Goal: Transaction & Acquisition: Purchase product/service

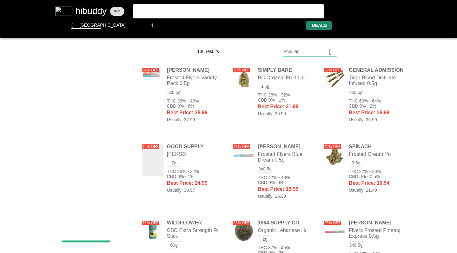
click at [335, 51] on flt-glass-pane at bounding box center [228, 126] width 457 height 253
click at [306, 145] on flt-glass-pane at bounding box center [228, 126] width 457 height 253
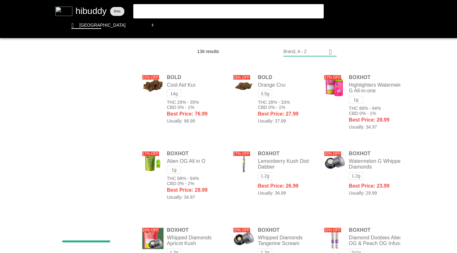
click at [265, 111] on flt-glass-pane at bounding box center [228, 126] width 457 height 253
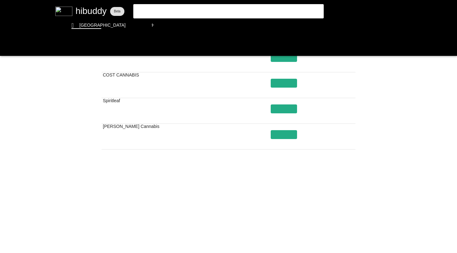
click at [271, 220] on flt-glass-pane at bounding box center [228, 126] width 457 height 253
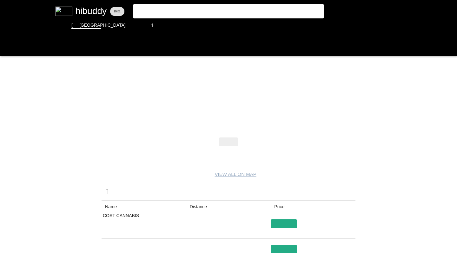
click at [6, 47] on flt-glass-pane at bounding box center [228, 126] width 457 height 253
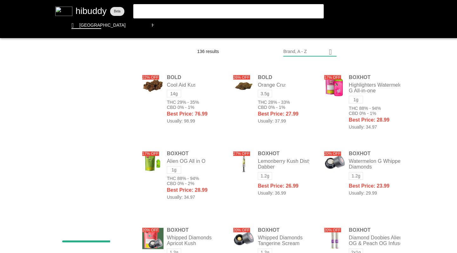
click at [270, 114] on flt-glass-pane at bounding box center [228, 126] width 457 height 253
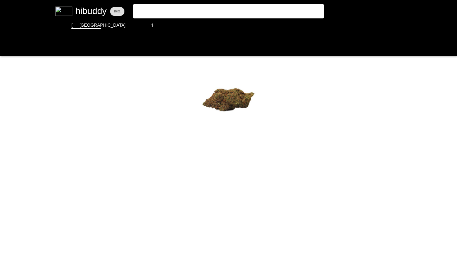
click at [8, 46] on flt-glass-pane at bounding box center [228, 126] width 457 height 253
